Goal: Transaction & Acquisition: Obtain resource

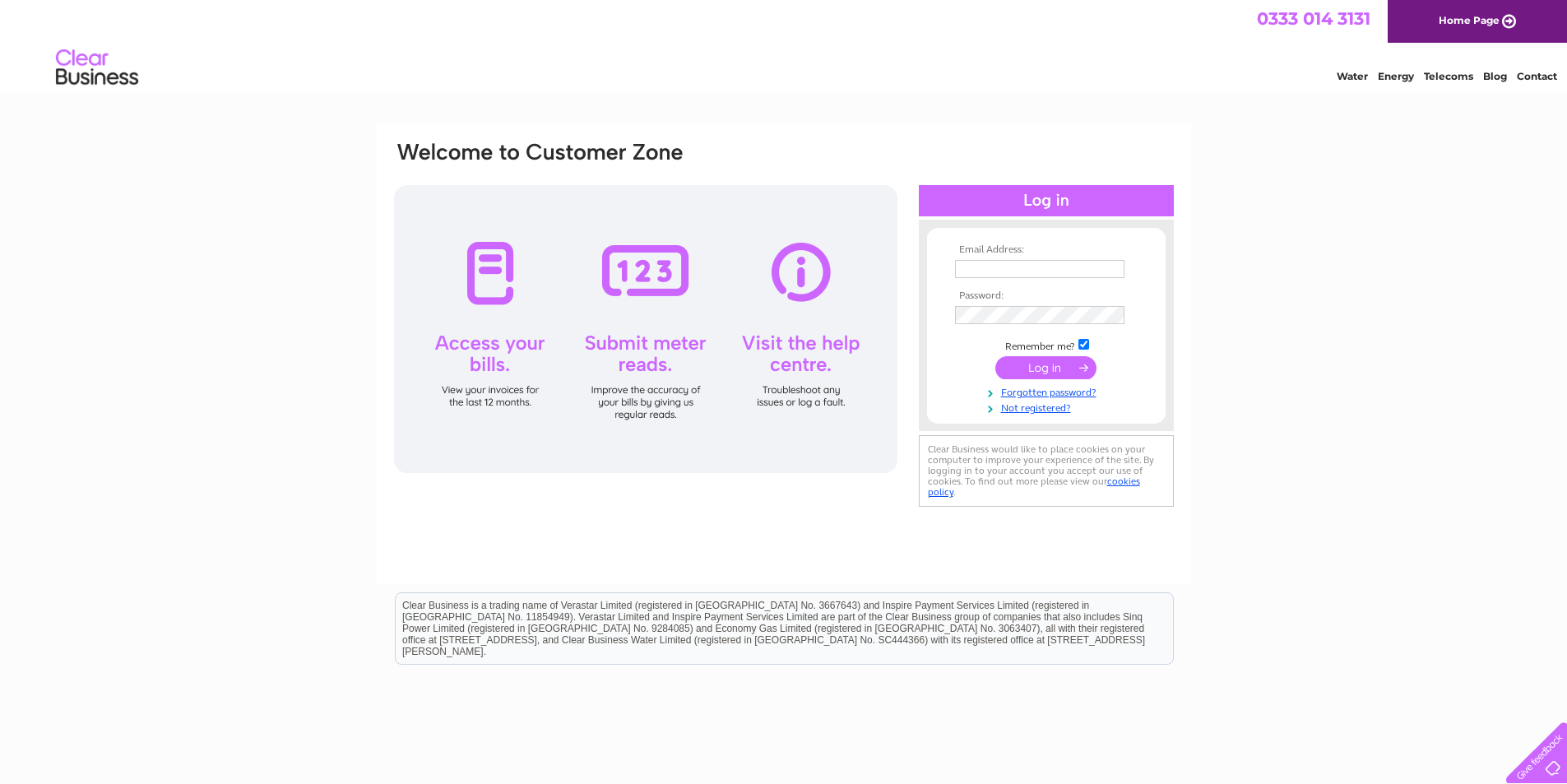
click at [977, 274] on input "text" at bounding box center [1040, 269] width 169 height 18
type input "invoices@berwickshirehousing.org.uk"
click at [996, 358] on input "submit" at bounding box center [1047, 369] width 101 height 23
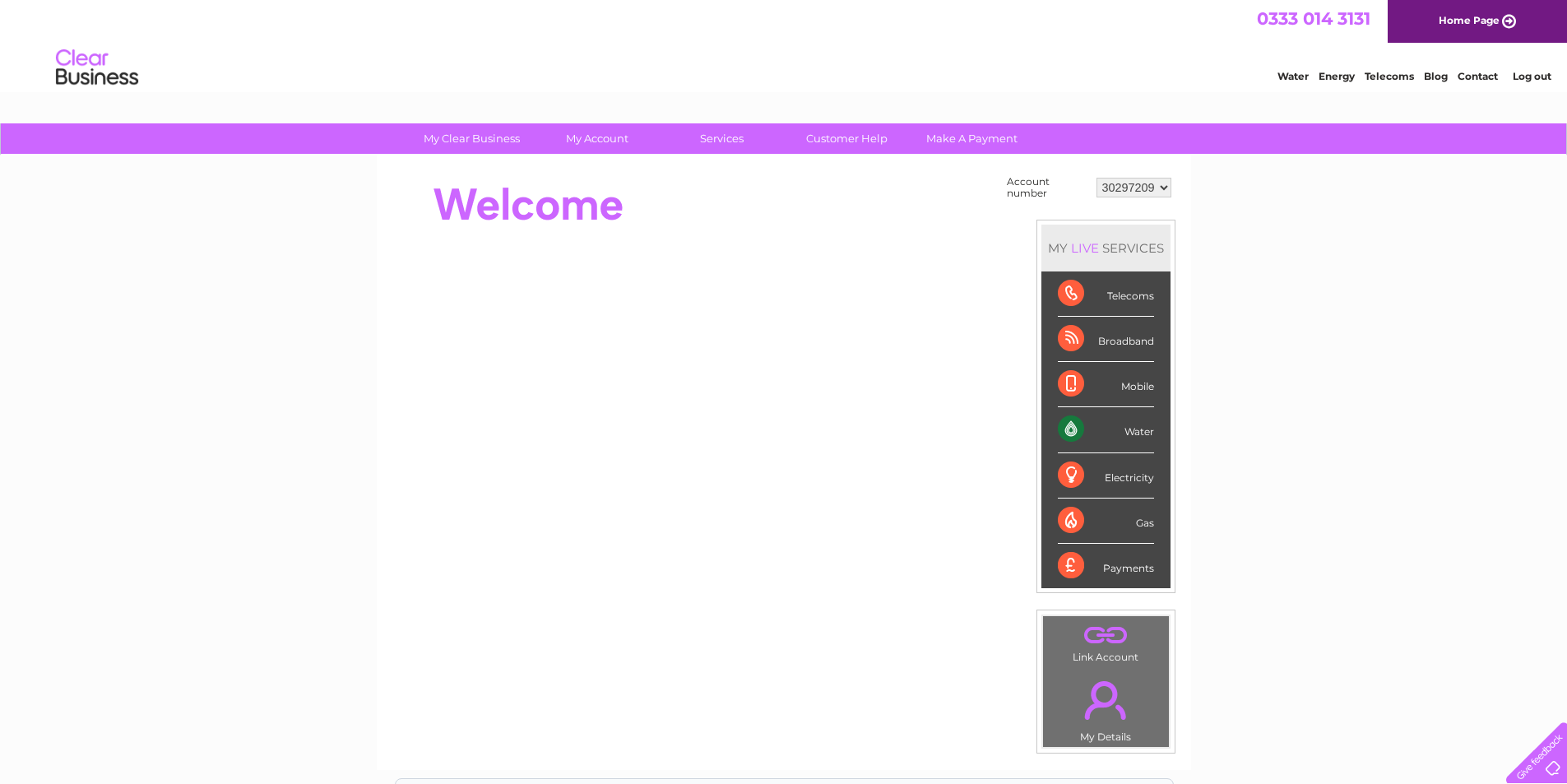
click at [1110, 433] on div "Water" at bounding box center [1106, 430] width 96 height 45
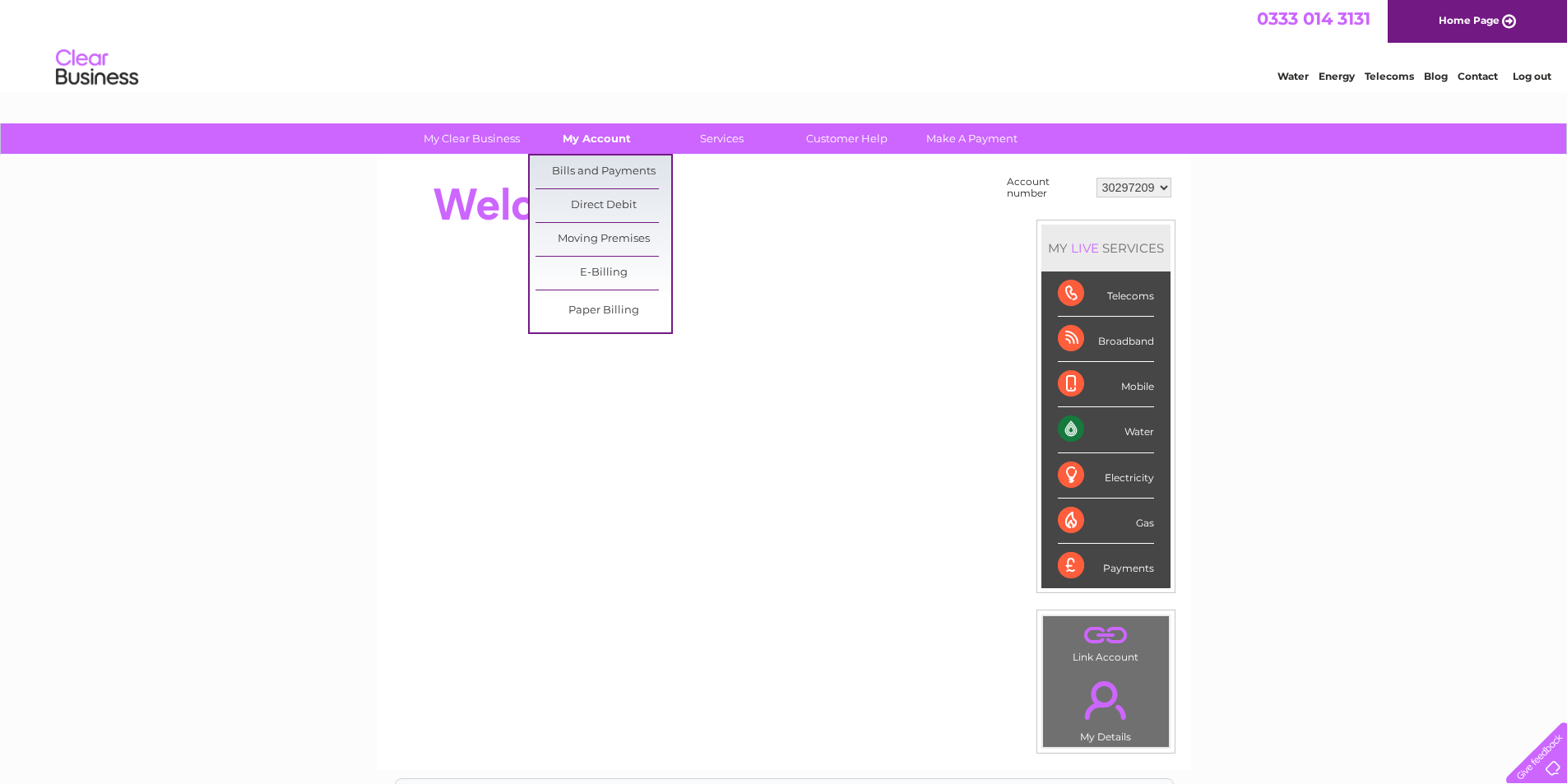
click at [589, 132] on link "My Account" at bounding box center [597, 138] width 136 height 30
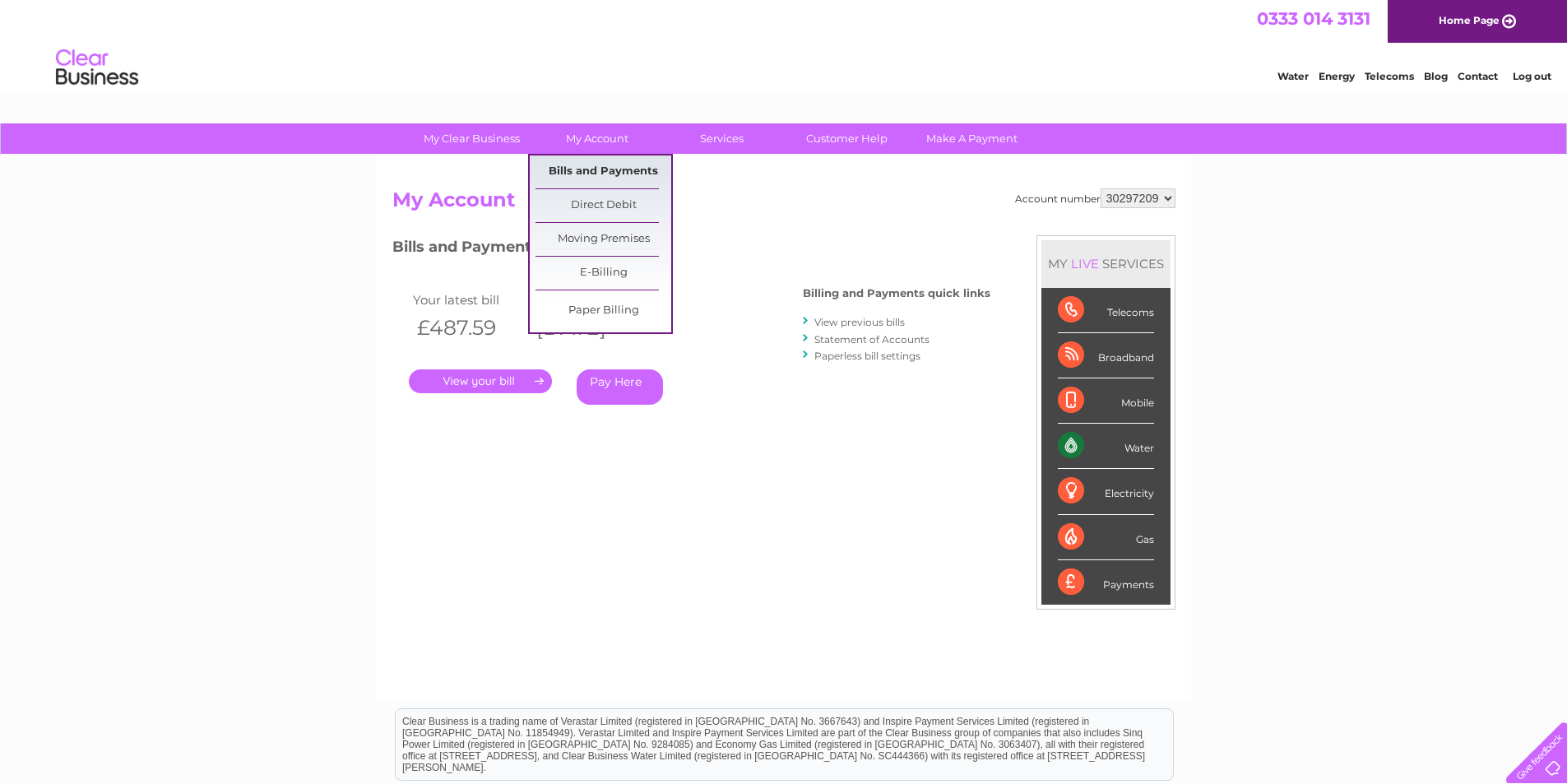
click at [602, 167] on link "Bills and Payments" at bounding box center [603, 172] width 136 height 33
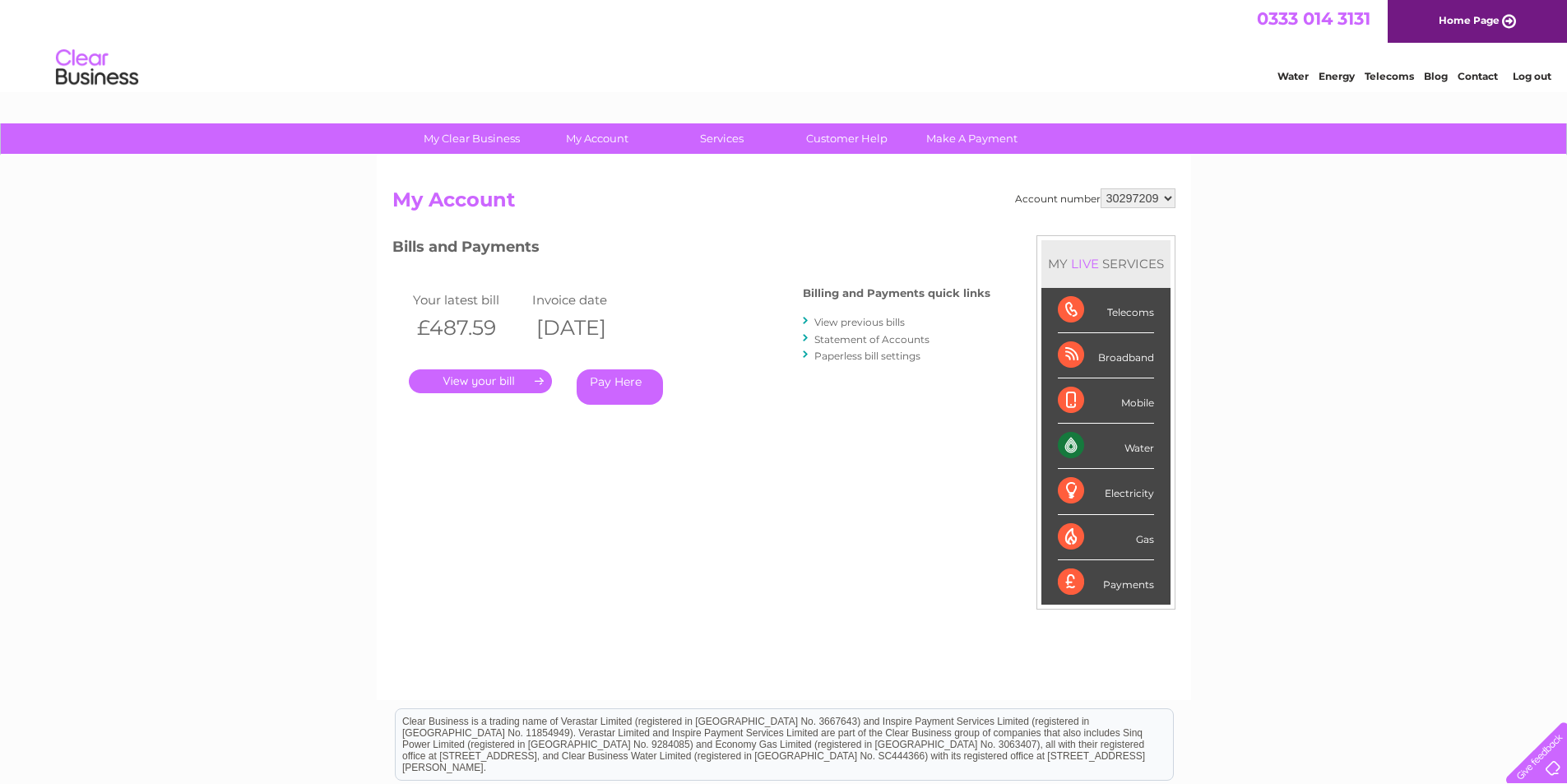
click at [496, 381] on link "." at bounding box center [480, 380] width 143 height 23
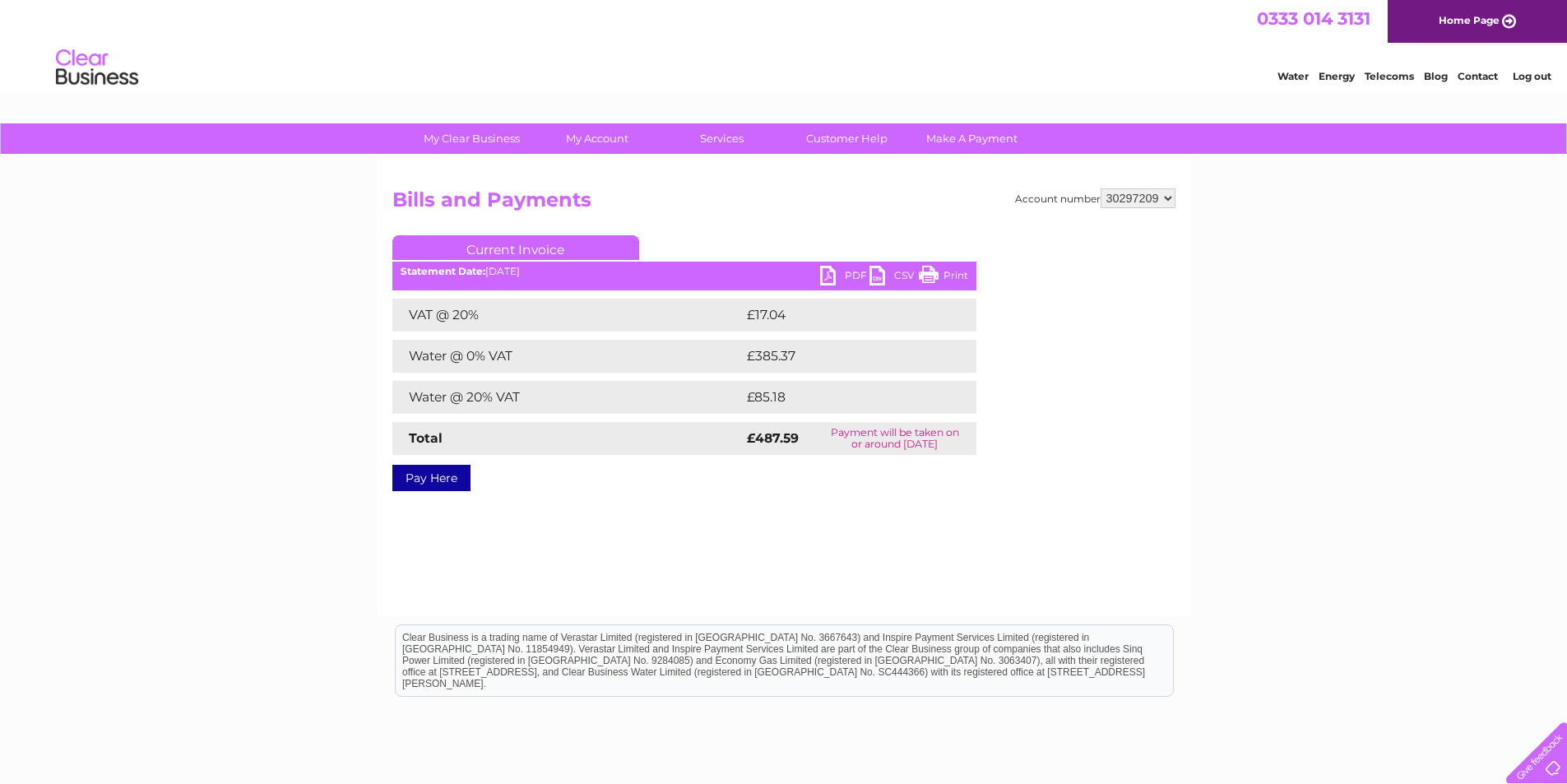
click at [828, 272] on link "PDF" at bounding box center [845, 277] width 50 height 23
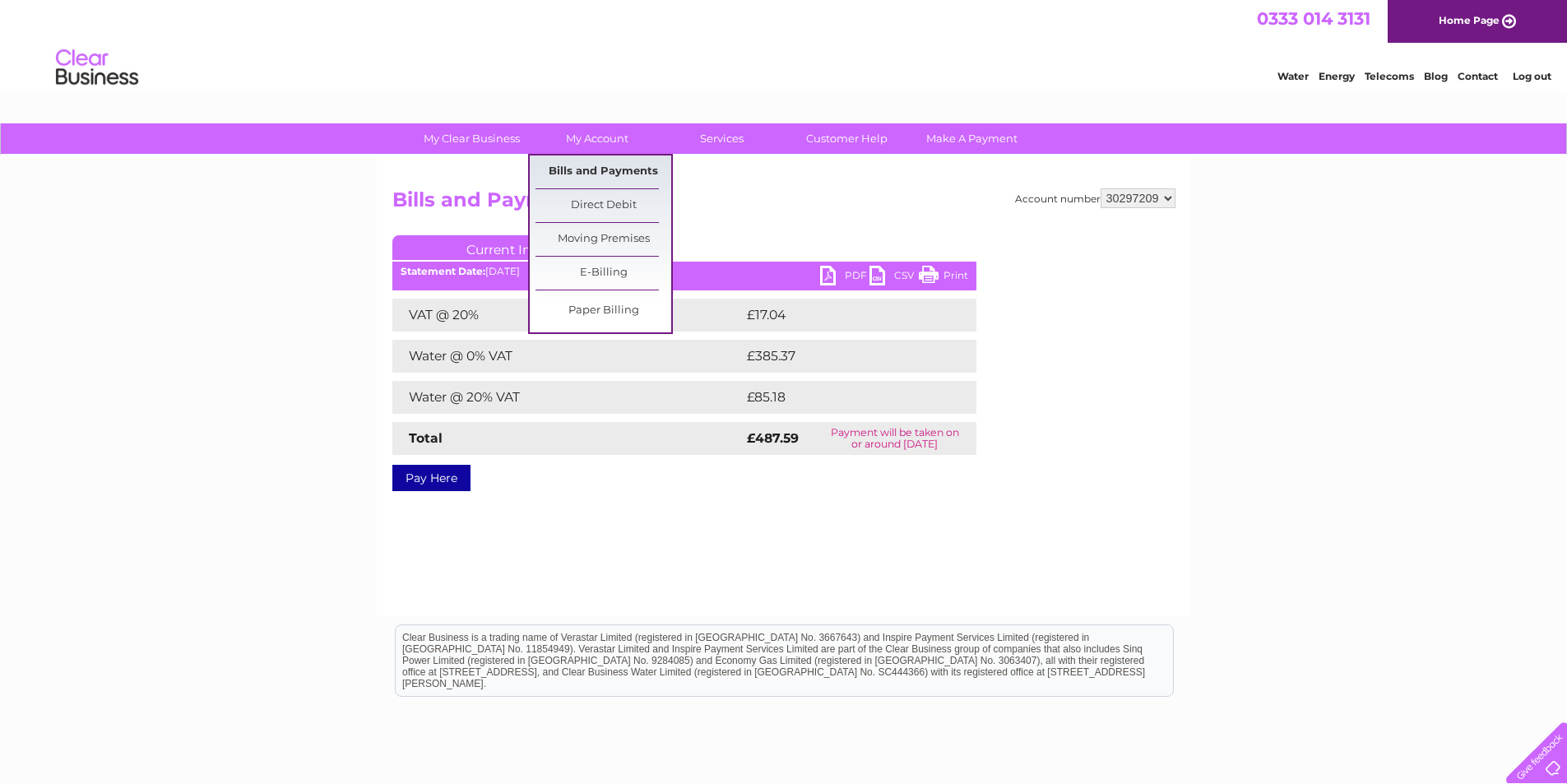
click at [599, 166] on link "Bills and Payments" at bounding box center [603, 172] width 136 height 33
